Goal: Check status: Check status

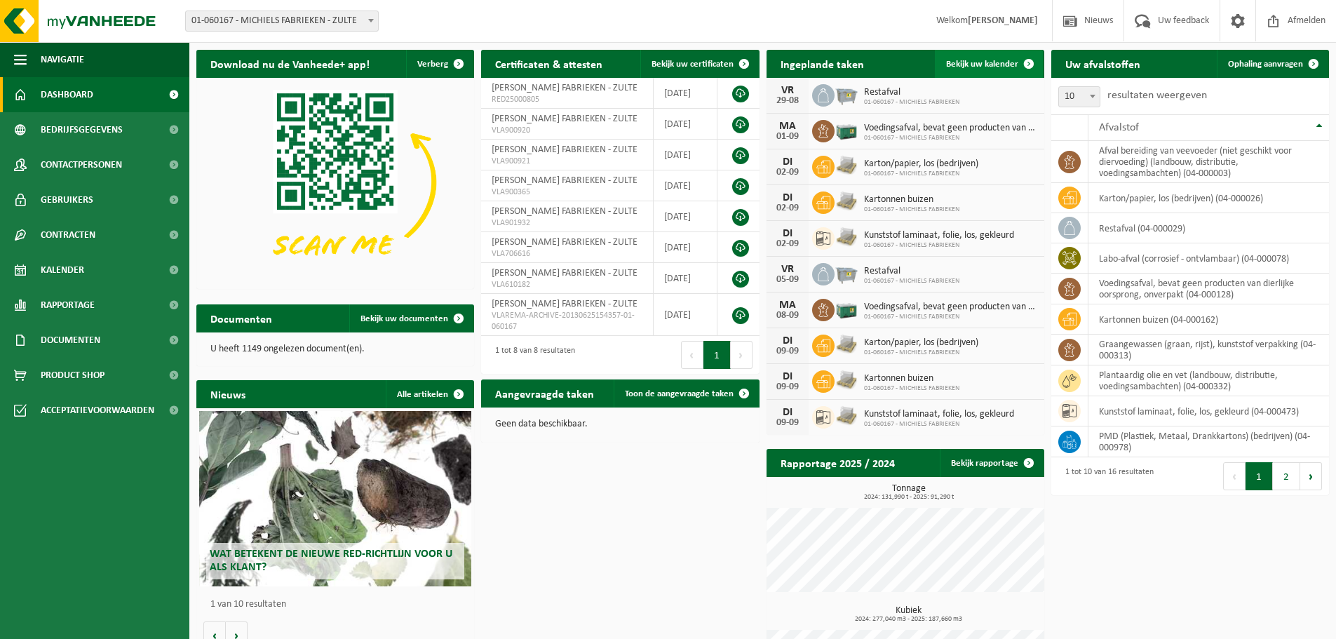
click at [979, 62] on span "Bekijk uw kalender" at bounding box center [982, 64] width 72 height 9
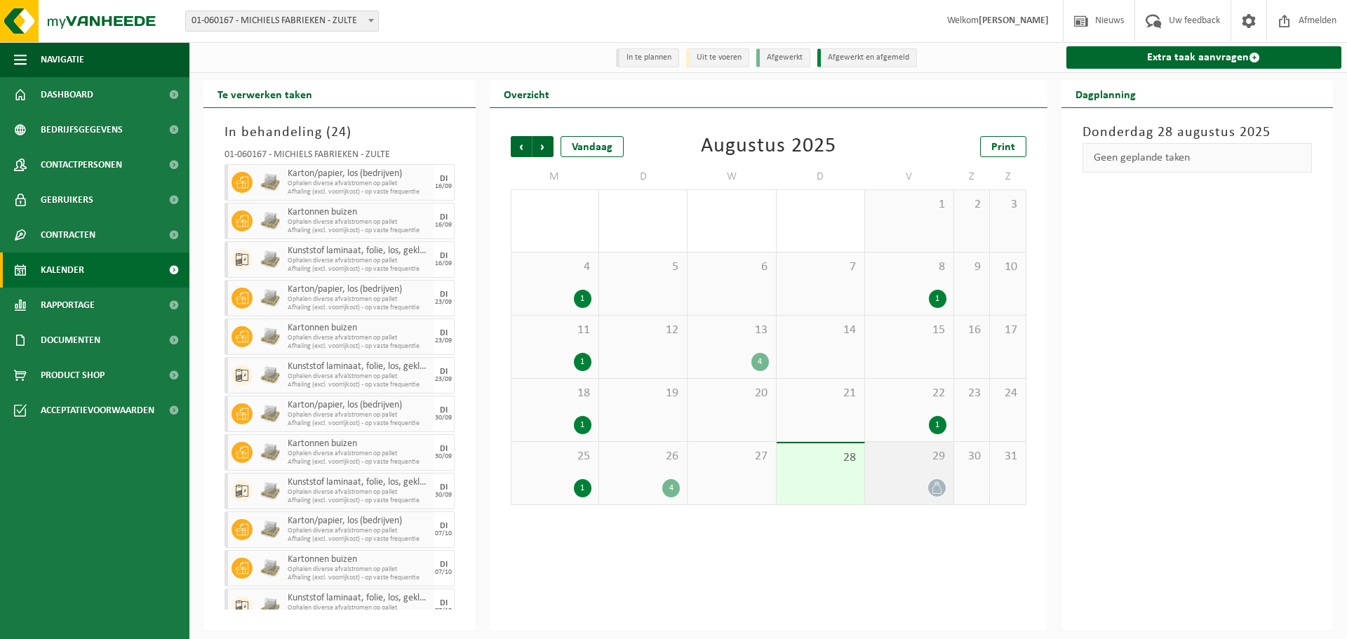
click at [917, 495] on div at bounding box center [909, 487] width 74 height 19
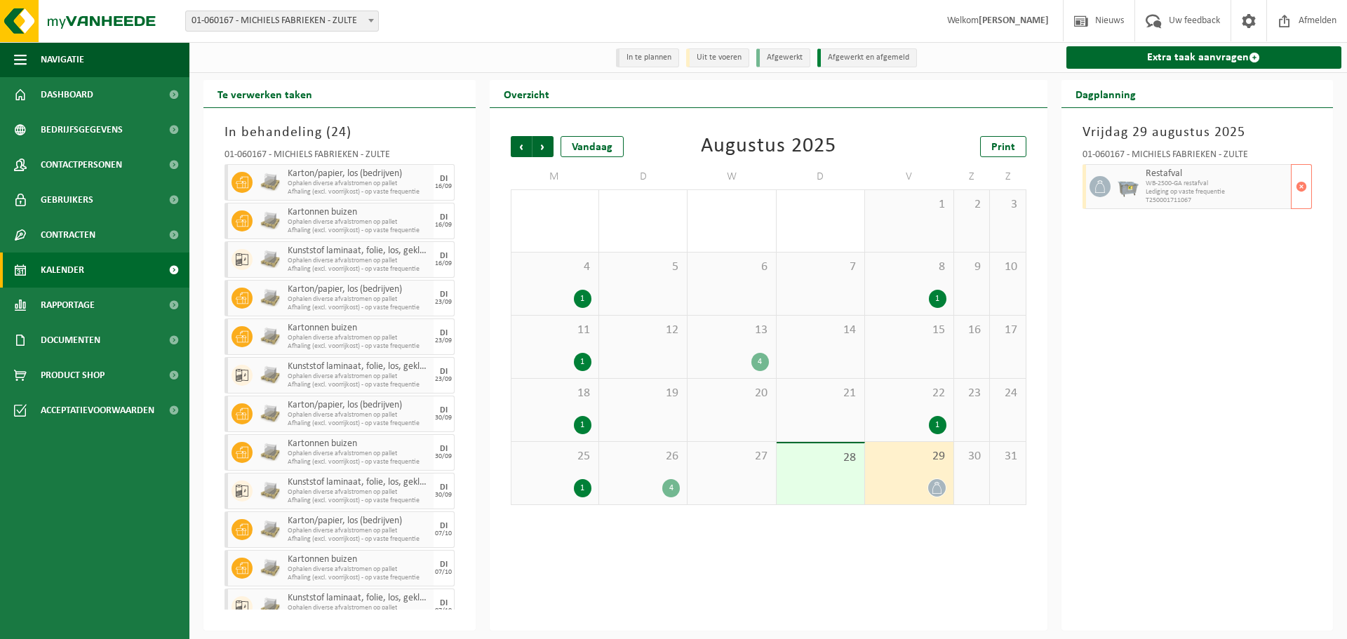
click at [1252, 189] on span "Lediging op vaste frequentie" at bounding box center [1217, 192] width 142 height 8
click at [546, 154] on span "Volgende" at bounding box center [542, 146] width 21 height 21
